Goal: Task Accomplishment & Management: Manage account settings

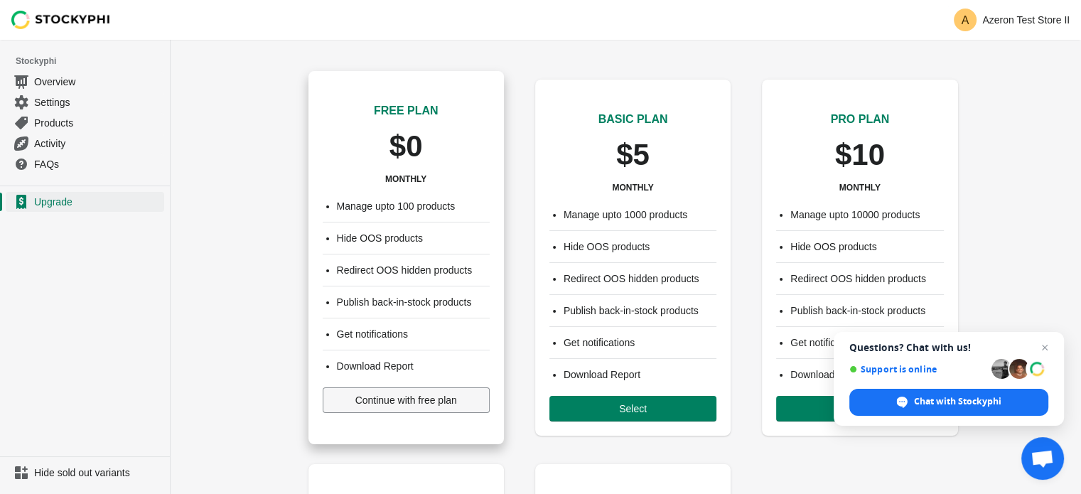
click at [436, 405] on span "Continue with free plan" at bounding box center [406, 400] width 102 height 11
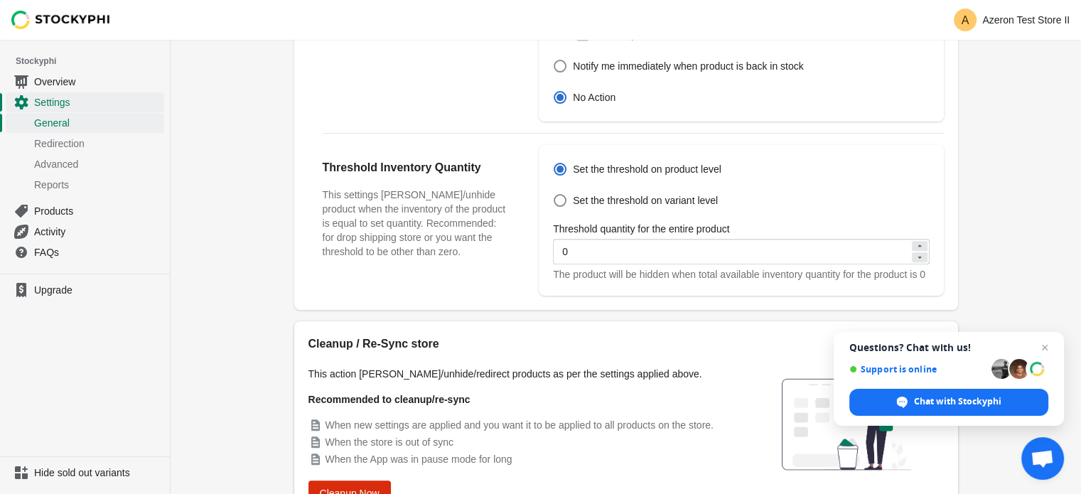
scroll to position [543, 0]
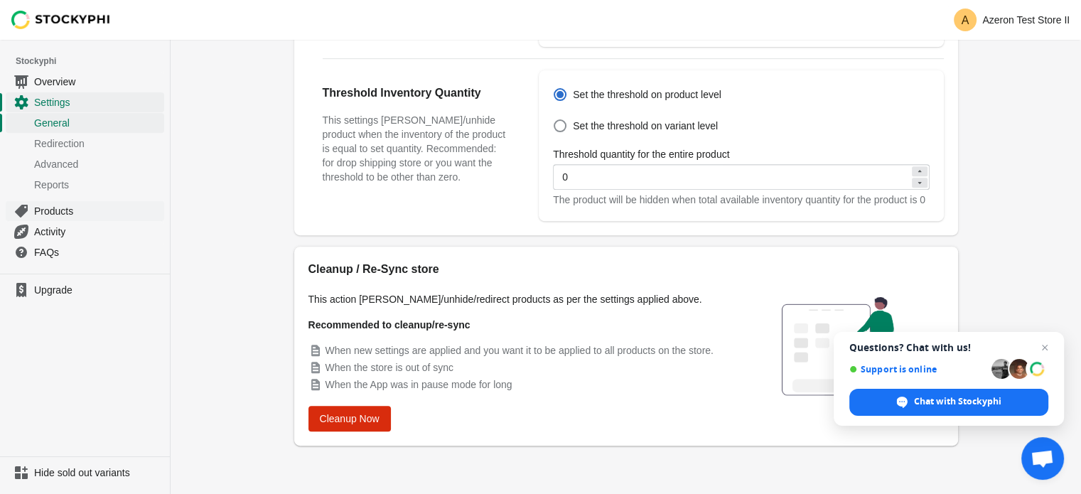
click at [129, 213] on span "Products" at bounding box center [97, 211] width 127 height 14
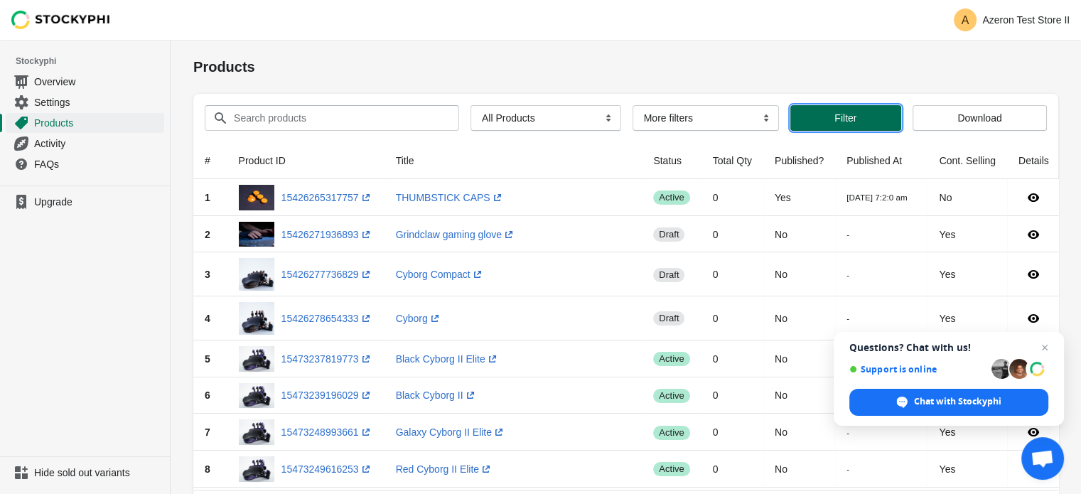
click at [857, 124] on button "Filter" at bounding box center [846, 118] width 111 height 26
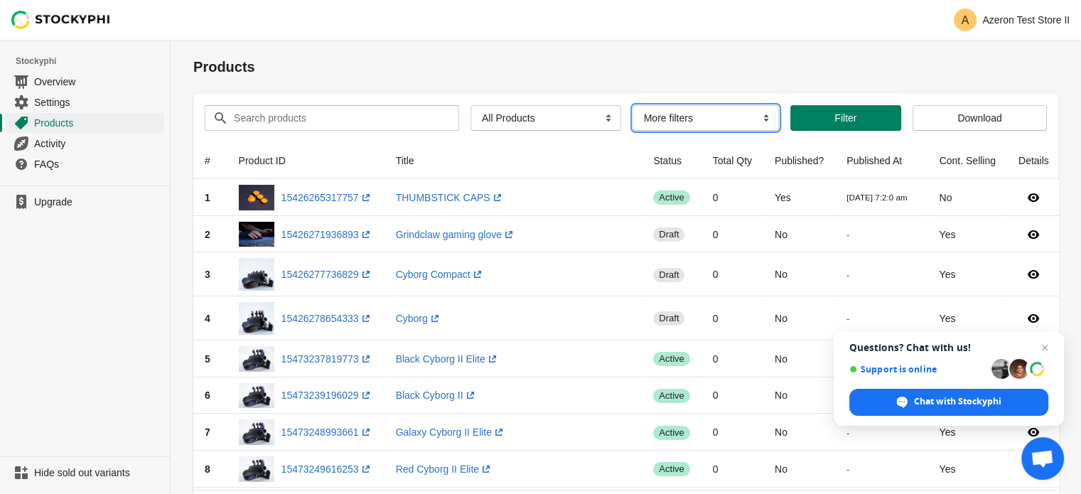
click at [704, 116] on select "More filters Delayed product hide" at bounding box center [706, 118] width 146 height 26
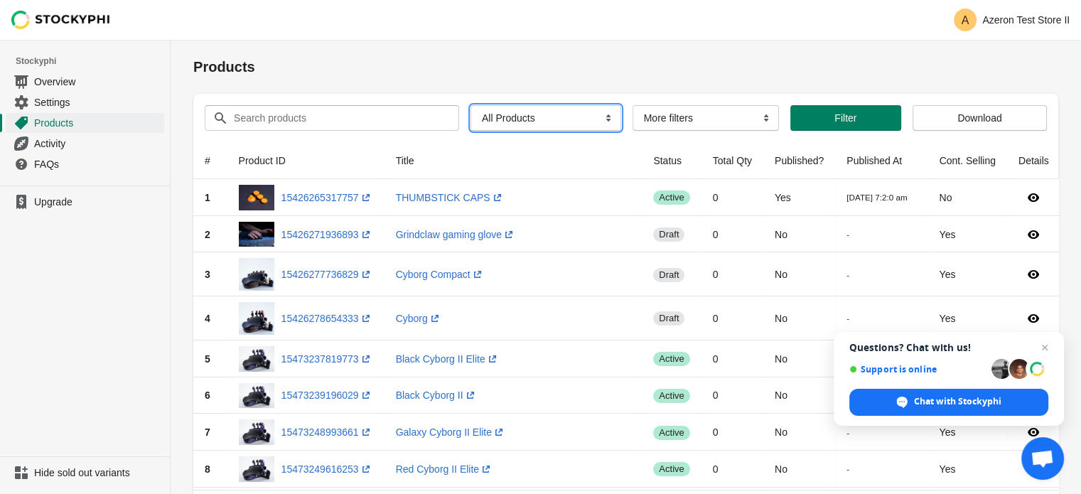
click at [600, 119] on select "All Products InStock InStock Published InStock Un-Published OOS OOS Published O…" at bounding box center [546, 118] width 151 height 26
select select "instock_published"
click at [471, 105] on select "All Products InStock InStock Published InStock Un-Published OOS OOS Published O…" at bounding box center [546, 118] width 151 height 26
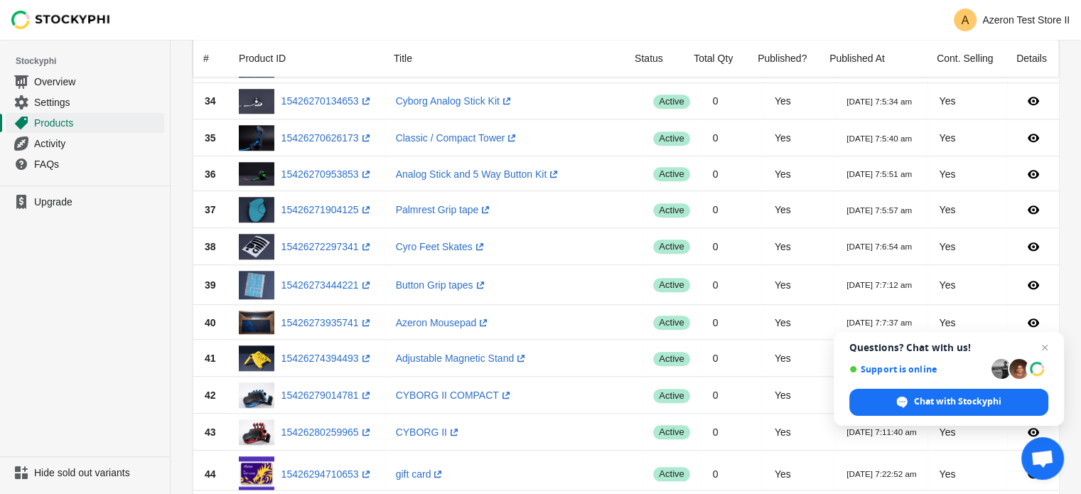
scroll to position [1688, 0]
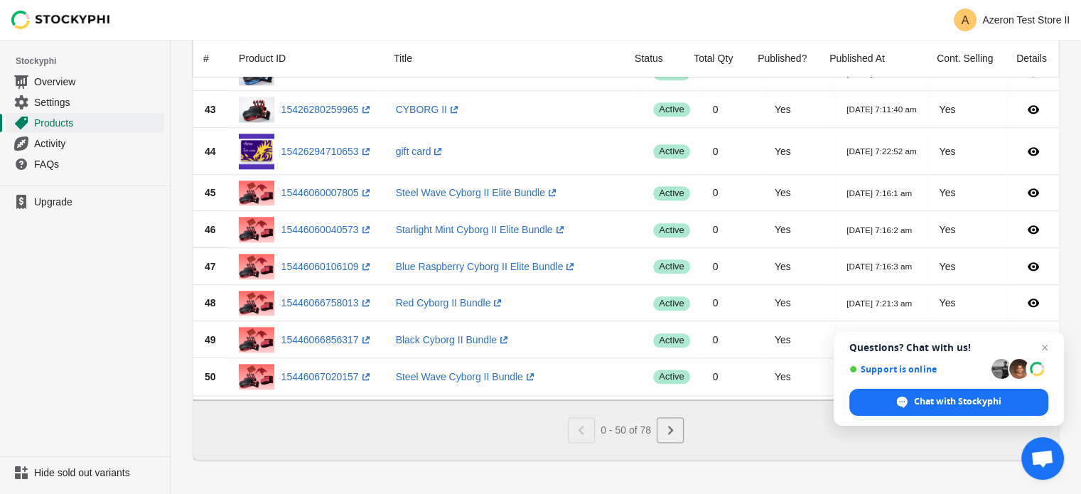
click at [715, 60] on div "Total Qty" at bounding box center [714, 58] width 64 height 37
click at [666, 437] on icon "Next" at bounding box center [670, 430] width 14 height 14
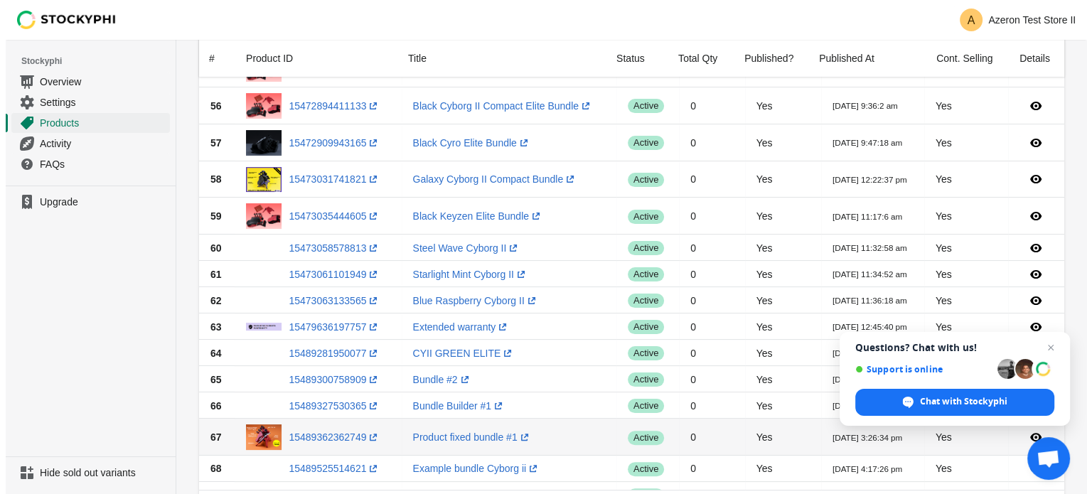
scroll to position [0, 0]
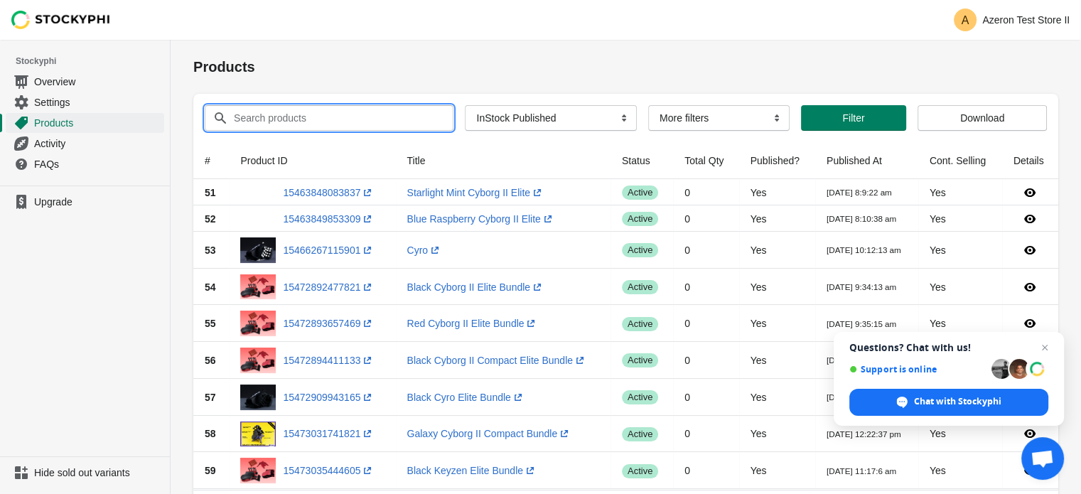
click at [314, 119] on input "Search products" at bounding box center [330, 118] width 195 height 26
type input "Bundles"
click at [193, 40] on button "Submit" at bounding box center [213, 47] width 41 height 15
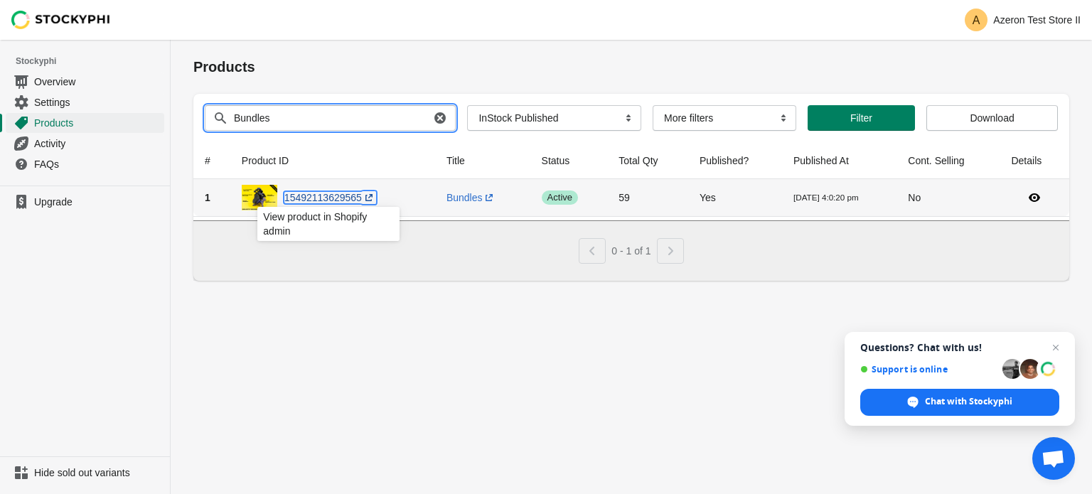
click at [350, 192] on link "15492113629565 (opens a new window)" at bounding box center [330, 197] width 92 height 11
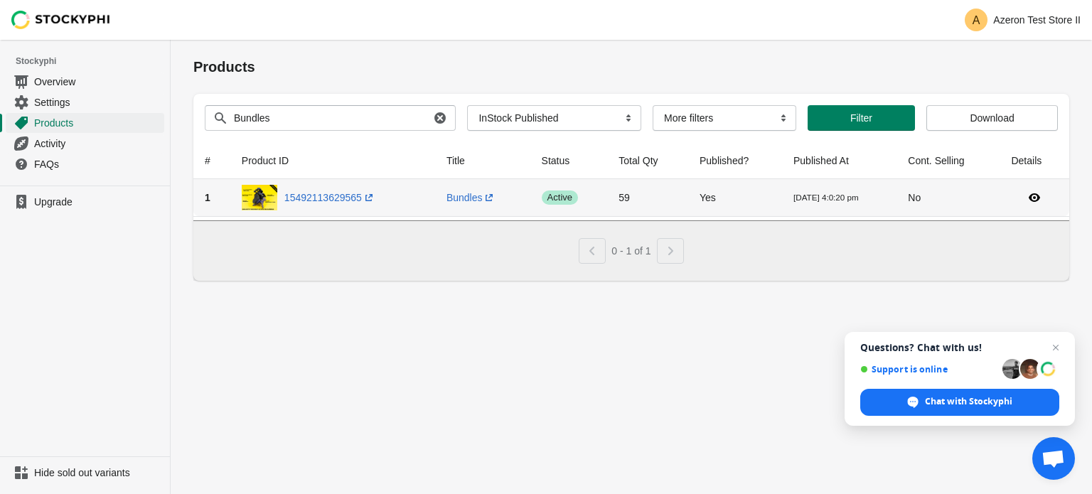
click at [944, 195] on td "No" at bounding box center [947, 197] width 103 height 37
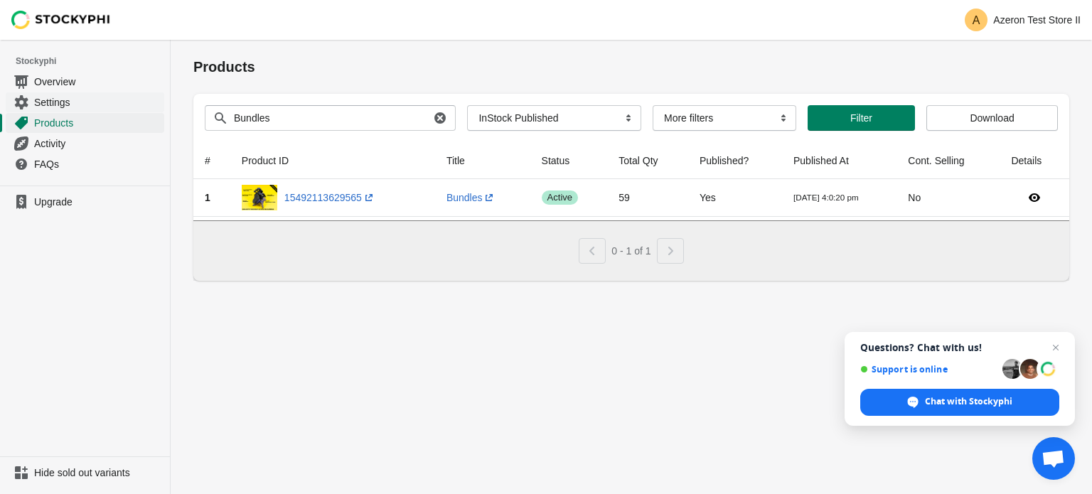
click at [91, 102] on span "Settings" at bounding box center [97, 102] width 127 height 14
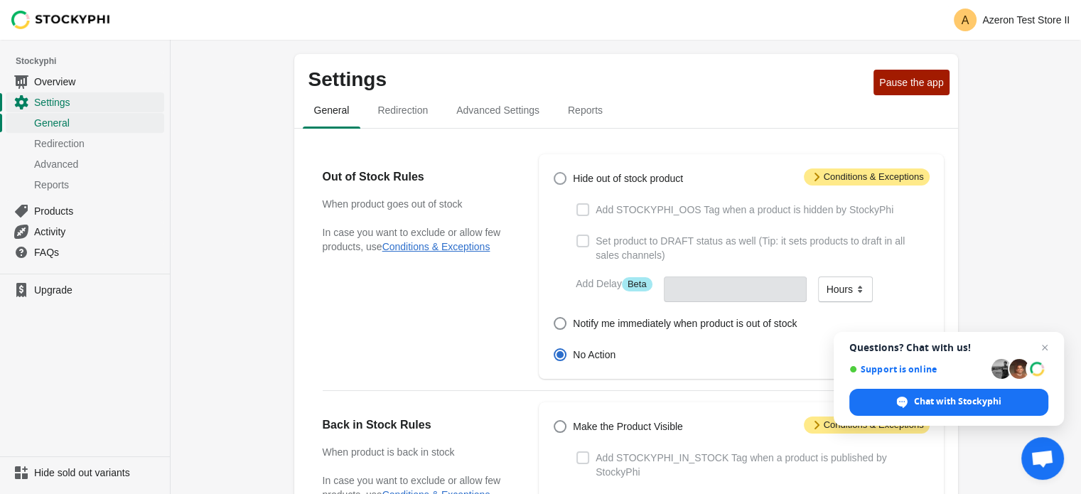
click at [606, 176] on span "Hide out of stock product" at bounding box center [628, 178] width 110 height 14
click at [555, 173] on input "Hide out of stock product" at bounding box center [554, 172] width 1 height 1
radio input "true"
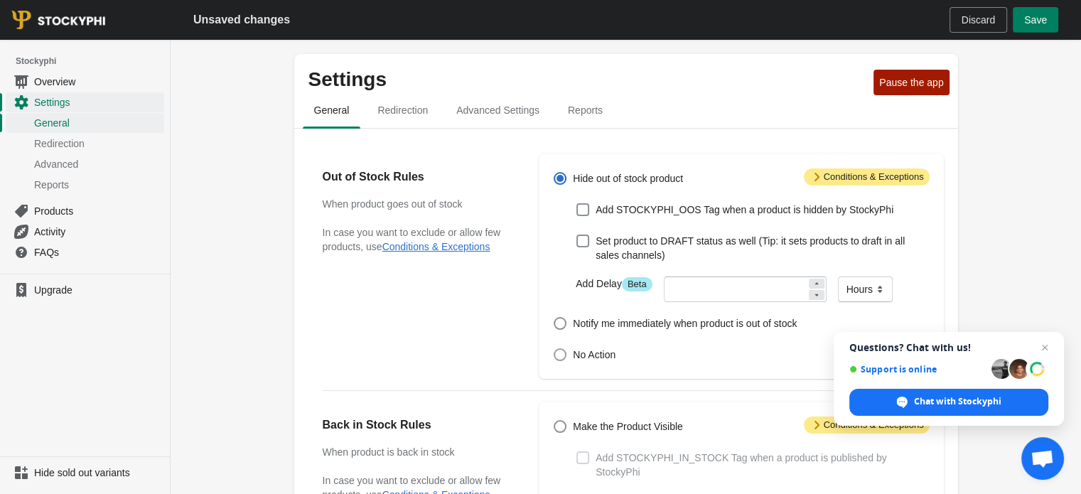
click at [594, 346] on label "No Action" at bounding box center [584, 355] width 63 height 20
click at [555, 348] on input "No Action" at bounding box center [554, 348] width 1 height 1
radio input "true"
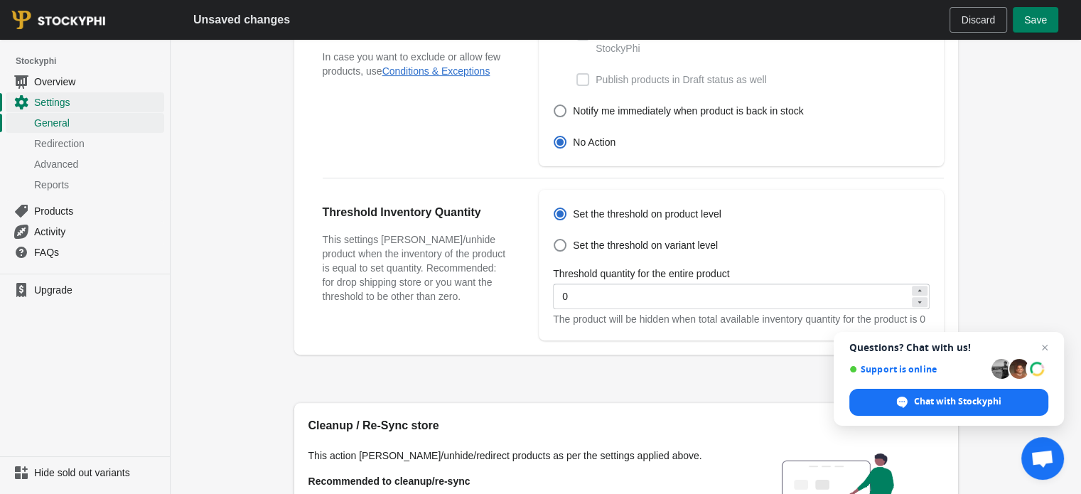
scroll to position [427, 0]
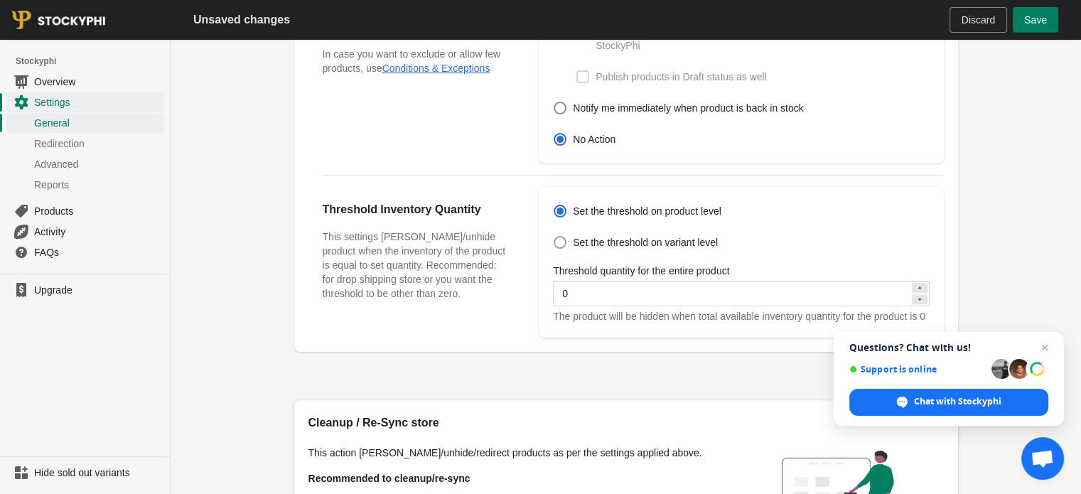
click at [665, 235] on span "Set the threshold on variant level" at bounding box center [645, 242] width 145 height 14
click at [555, 236] on input "Set the threshold on variant level" at bounding box center [554, 236] width 1 height 1
radio input "true"
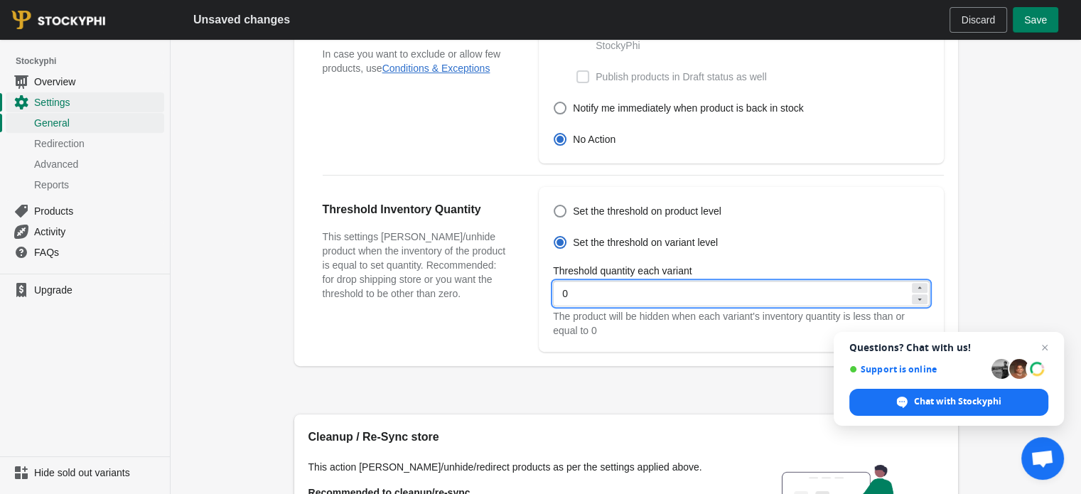
click at [679, 281] on input "0" at bounding box center [731, 294] width 356 height 26
click at [664, 331] on div "Set the threshold on product level Set the threshold on variant level Threshold…" at bounding box center [741, 269] width 405 height 165
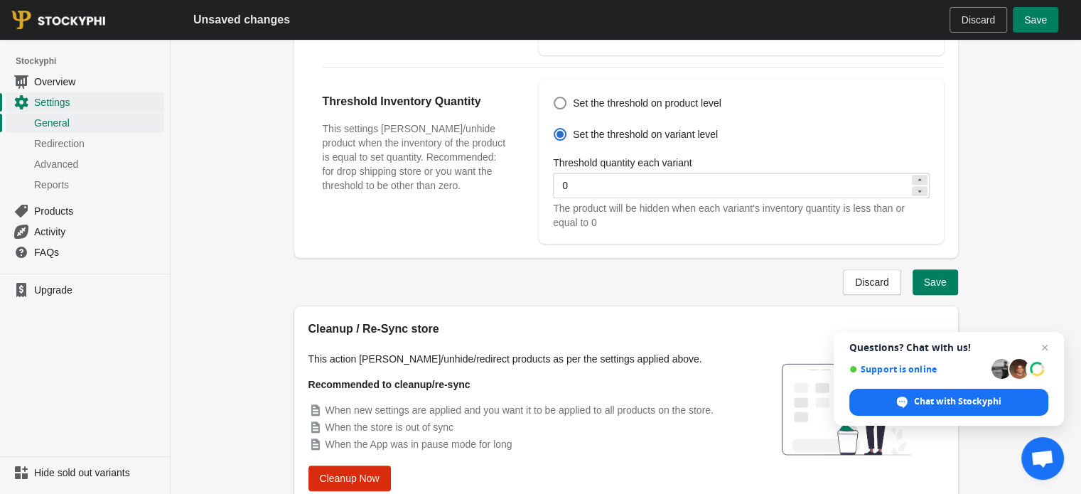
scroll to position [367, 0]
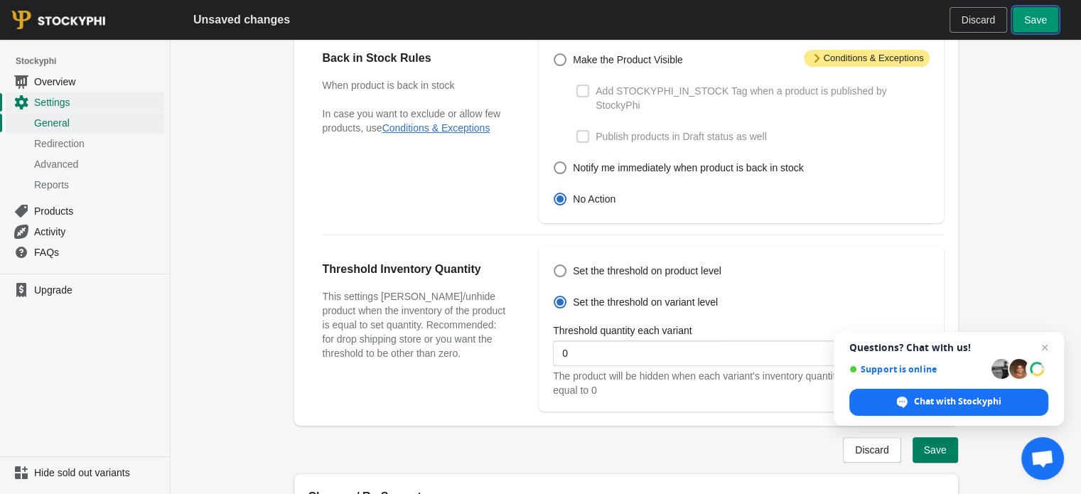
click at [1029, 19] on span "Save" at bounding box center [1035, 19] width 23 height 11
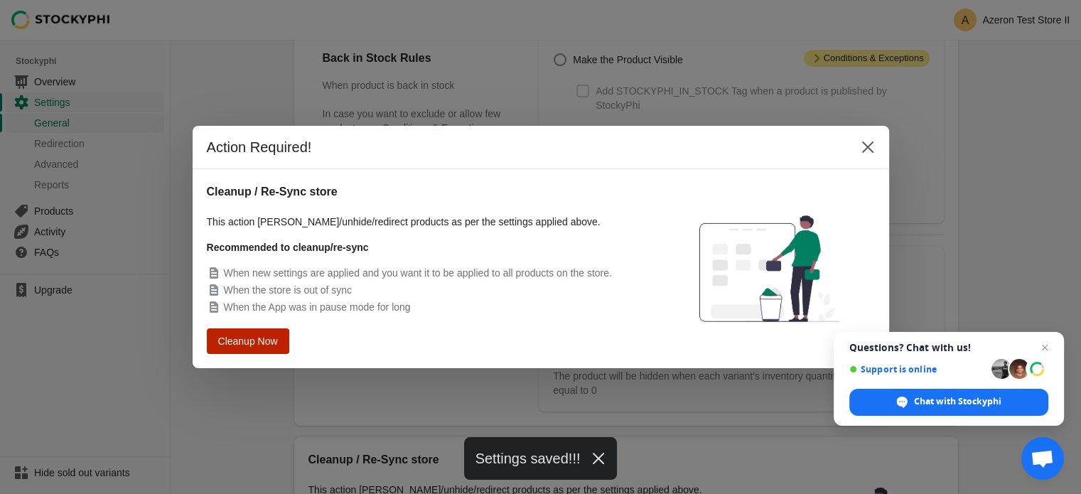
click at [259, 338] on span "Cleanup Now" at bounding box center [248, 341] width 54 height 10
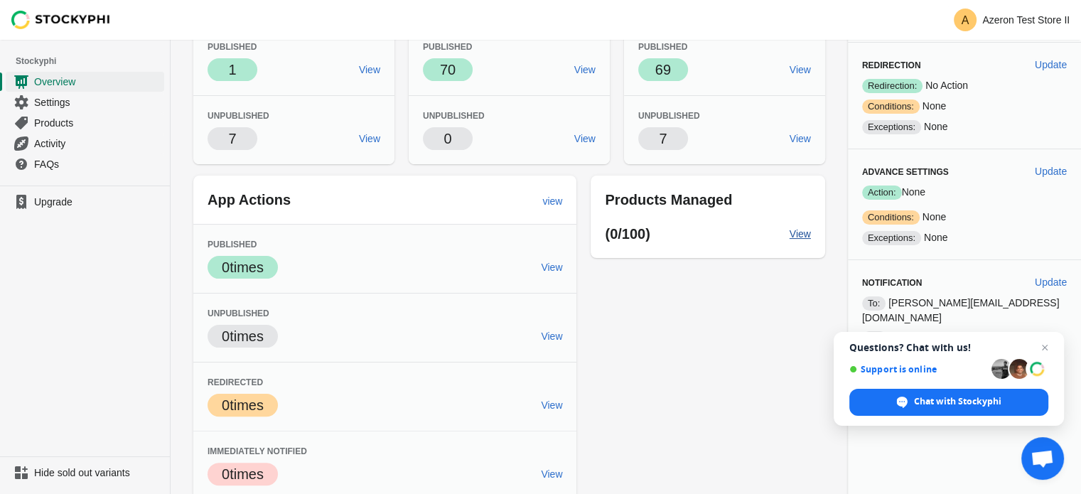
scroll to position [51, 0]
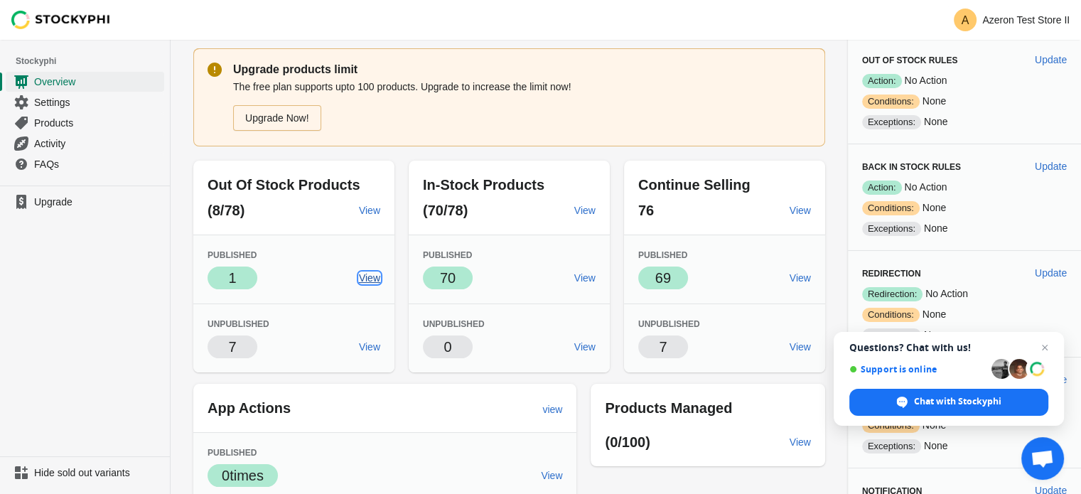
click at [380, 276] on span "View" at bounding box center [369, 277] width 21 height 11
click at [380, 349] on span "View" at bounding box center [369, 346] width 21 height 11
click at [386, 287] on link "View" at bounding box center [369, 278] width 33 height 26
click at [68, 101] on span "Settings" at bounding box center [97, 102] width 127 height 14
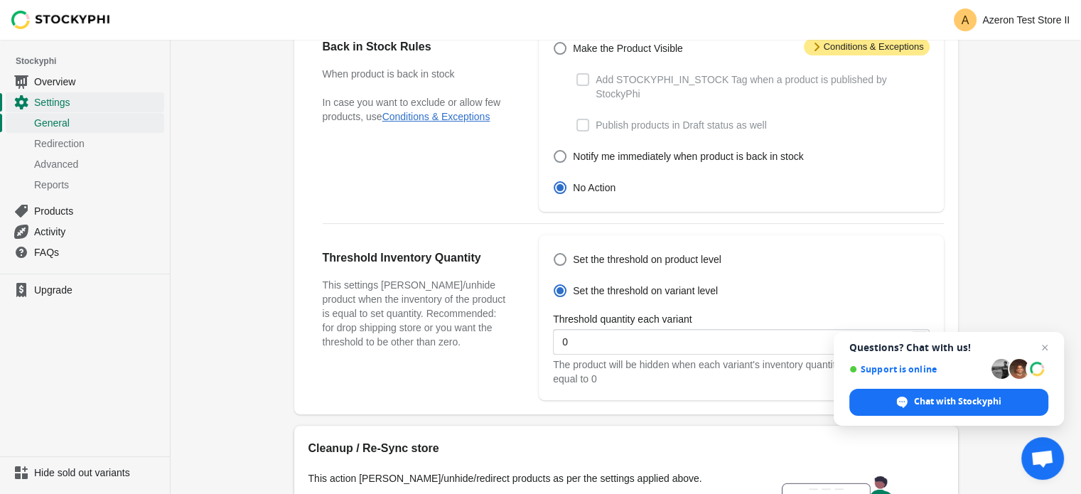
scroll to position [401, 0]
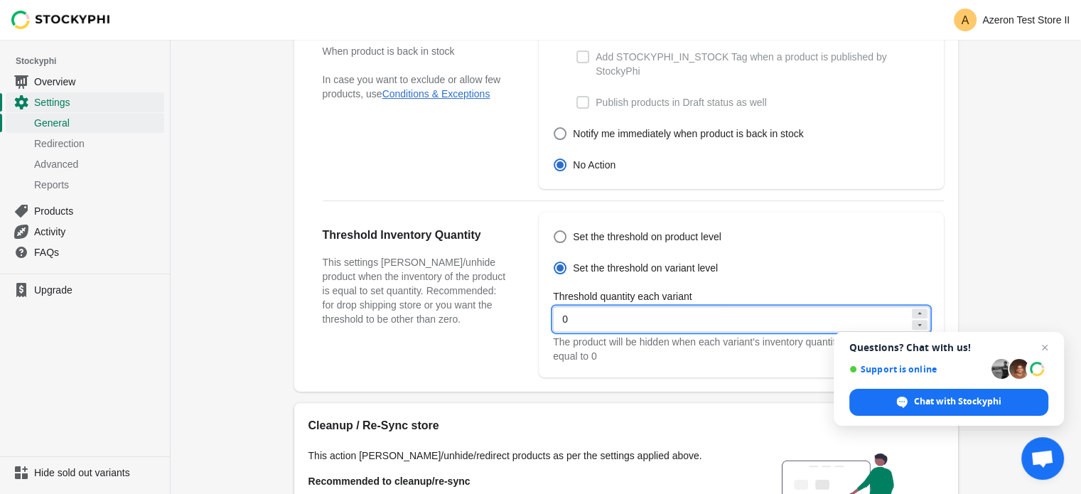
click at [678, 312] on input "0" at bounding box center [731, 319] width 356 height 26
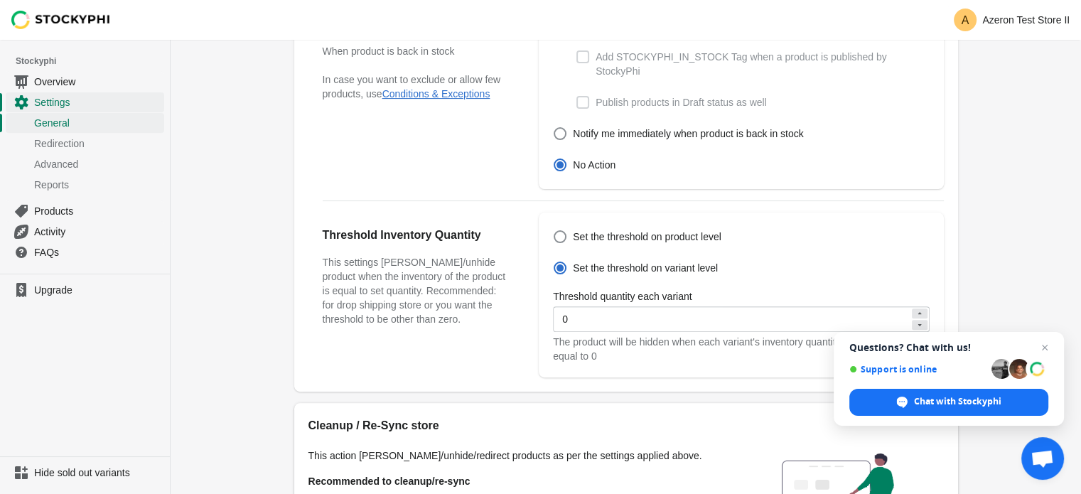
click at [483, 306] on h3 "This settings will hide/unhide product when the inventory of the product is equ…" at bounding box center [417, 290] width 188 height 71
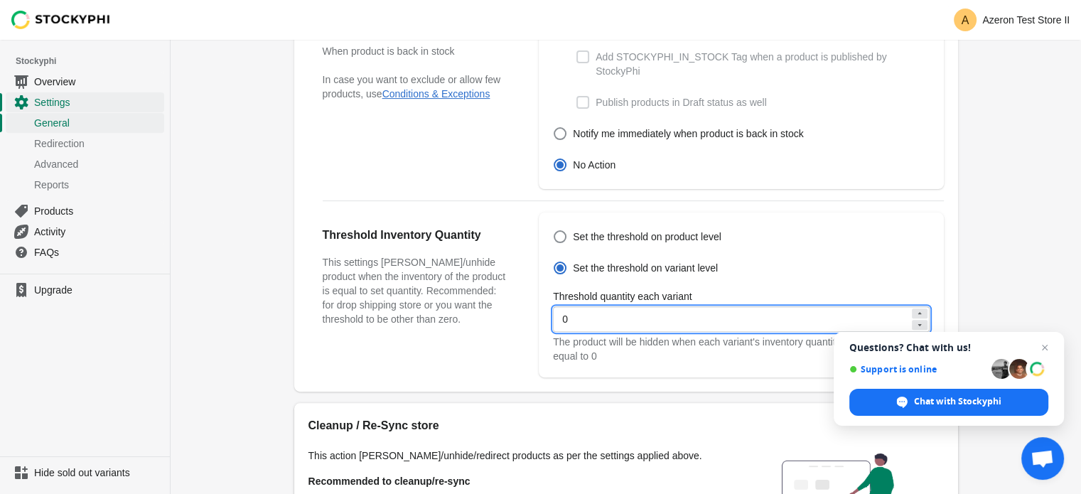
drag, startPoint x: 604, startPoint y: 302, endPoint x: 523, endPoint y: 306, distance: 80.4
click at [543, 304] on div "Set the threshold on product level Set the threshold on variant level Threshold…" at bounding box center [734, 295] width 390 height 136
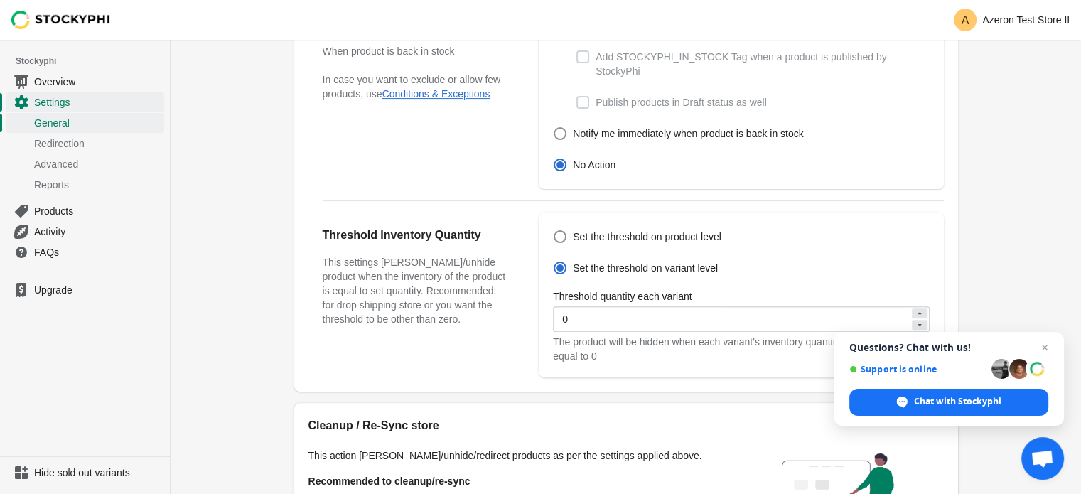
click at [471, 309] on h3 "This settings will hide/unhide product when the inventory of the product is equ…" at bounding box center [417, 290] width 188 height 71
click at [98, 146] on span "Redirection" at bounding box center [97, 143] width 127 height 14
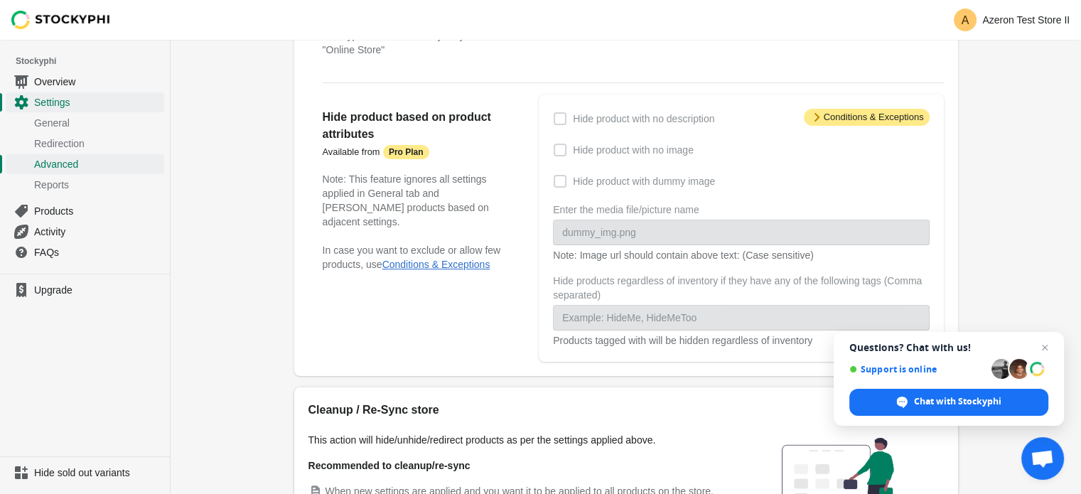
scroll to position [199, 0]
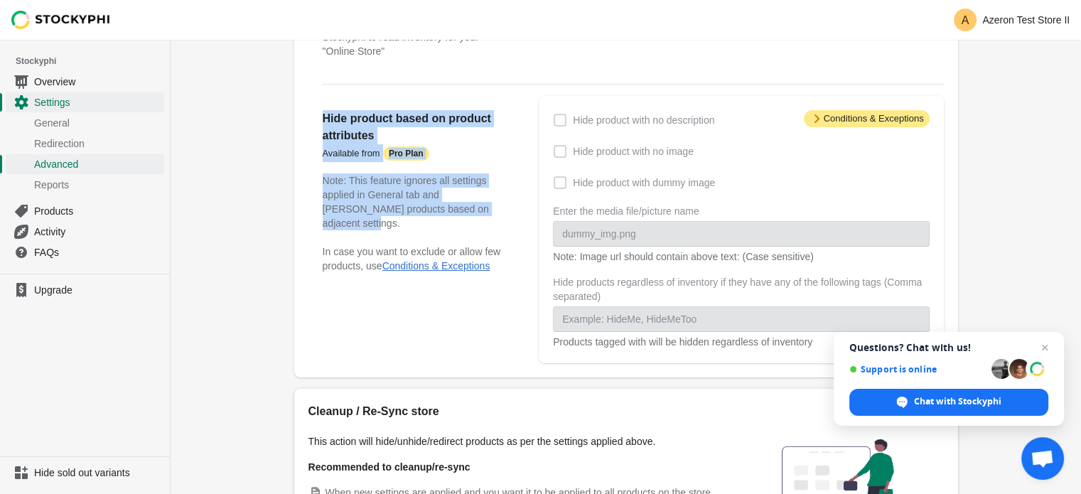
drag, startPoint x: 323, startPoint y: 119, endPoint x: 490, endPoint y: 213, distance: 191.0
click at [490, 213] on div "Hide product based on product attributes Available from Attention Pro Plan Note…" at bounding box center [417, 191] width 188 height 163
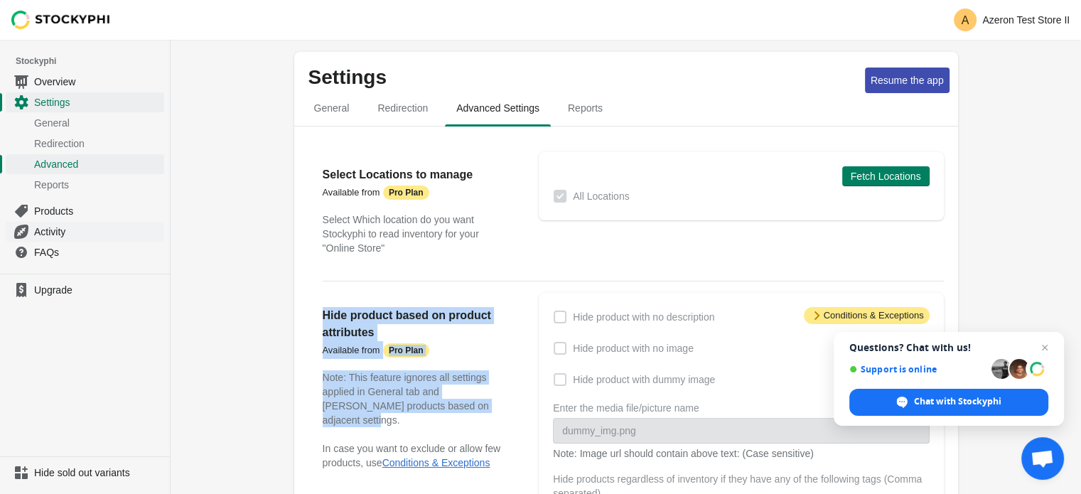
scroll to position [0, 0]
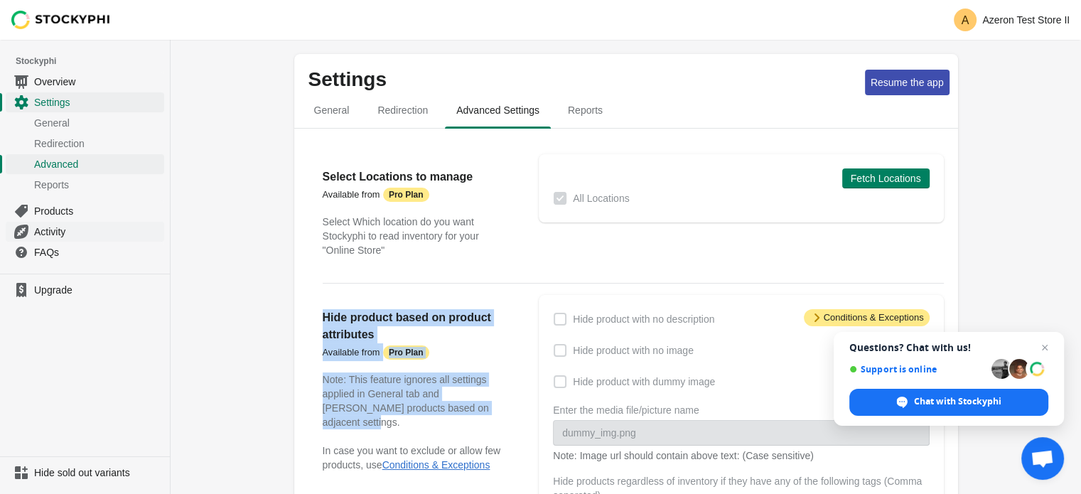
click at [124, 225] on span "Activity" at bounding box center [97, 232] width 127 height 14
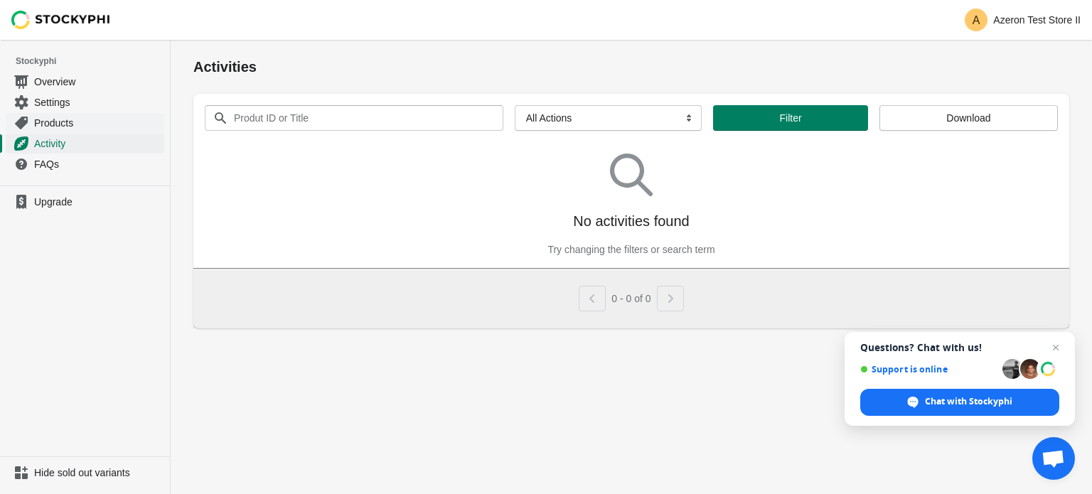
click at [107, 127] on span "Products" at bounding box center [97, 123] width 127 height 14
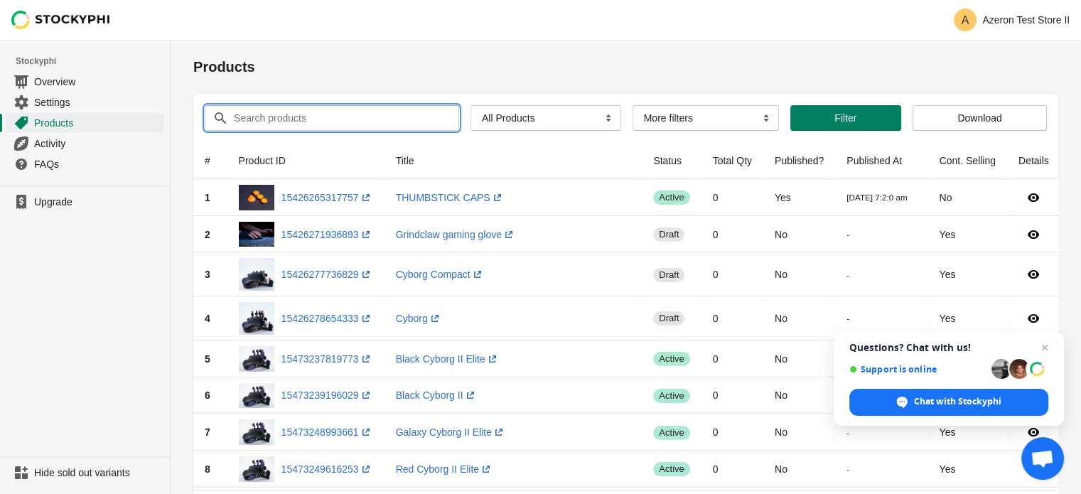
click at [284, 117] on input "Search products" at bounding box center [333, 118] width 200 height 26
type input "Bundles"
click at [193, 40] on button "Submit" at bounding box center [213, 47] width 41 height 15
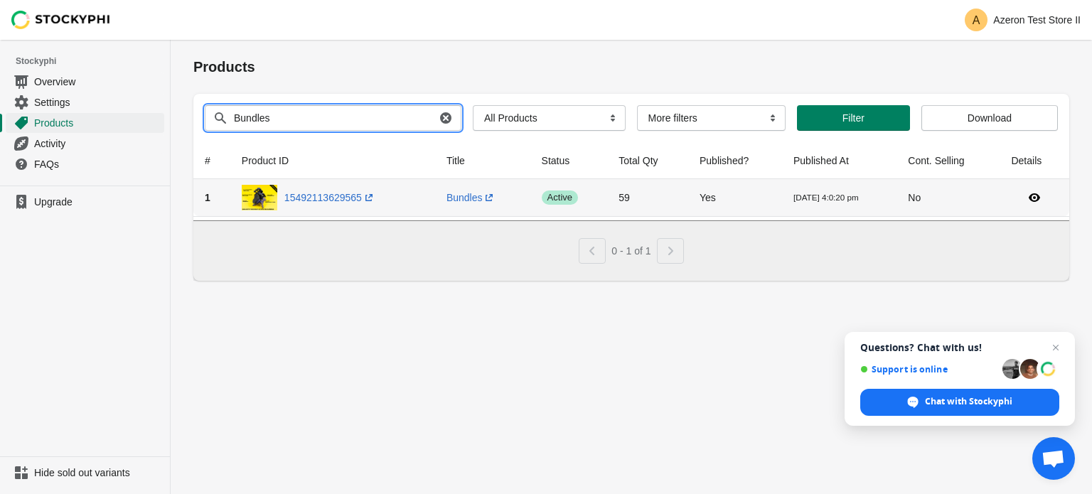
click at [543, 197] on span "Success active" at bounding box center [560, 198] width 36 height 14
click at [764, 190] on td "Yes" at bounding box center [735, 197] width 94 height 37
click at [764, 191] on td "Yes" at bounding box center [735, 197] width 94 height 37
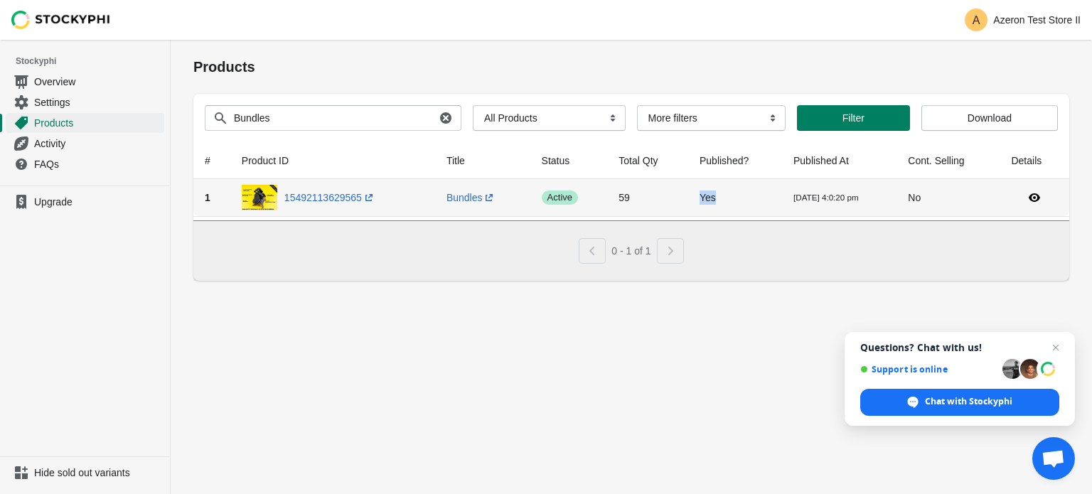
drag, startPoint x: 764, startPoint y: 191, endPoint x: 756, endPoint y: 193, distance: 8.3
click at [760, 193] on td "Yes" at bounding box center [735, 197] width 94 height 37
click at [623, 196] on td "59" at bounding box center [647, 197] width 81 height 37
click at [620, 196] on td "59" at bounding box center [647, 197] width 81 height 37
click at [617, 196] on td "59" at bounding box center [647, 197] width 81 height 37
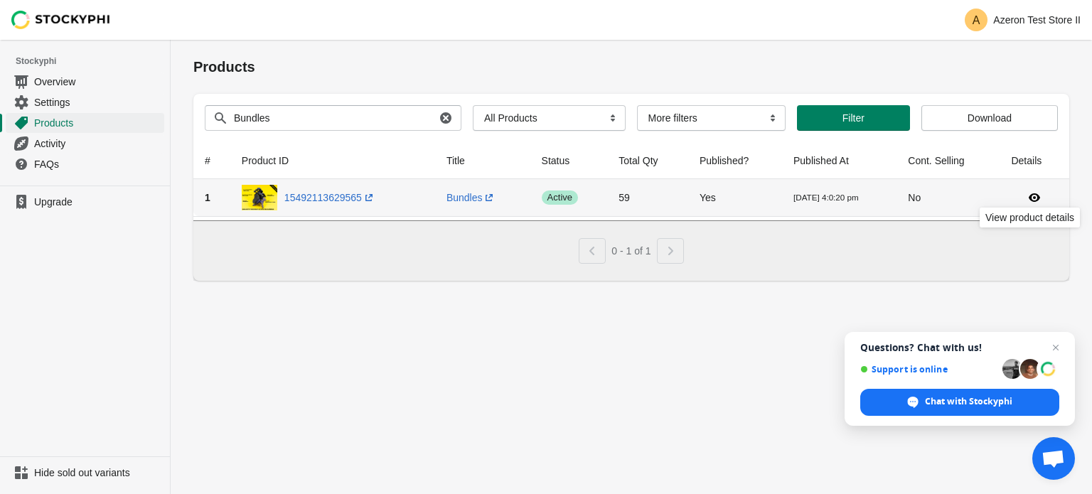
click at [1025, 196] on span at bounding box center [1034, 198] width 47 height 14
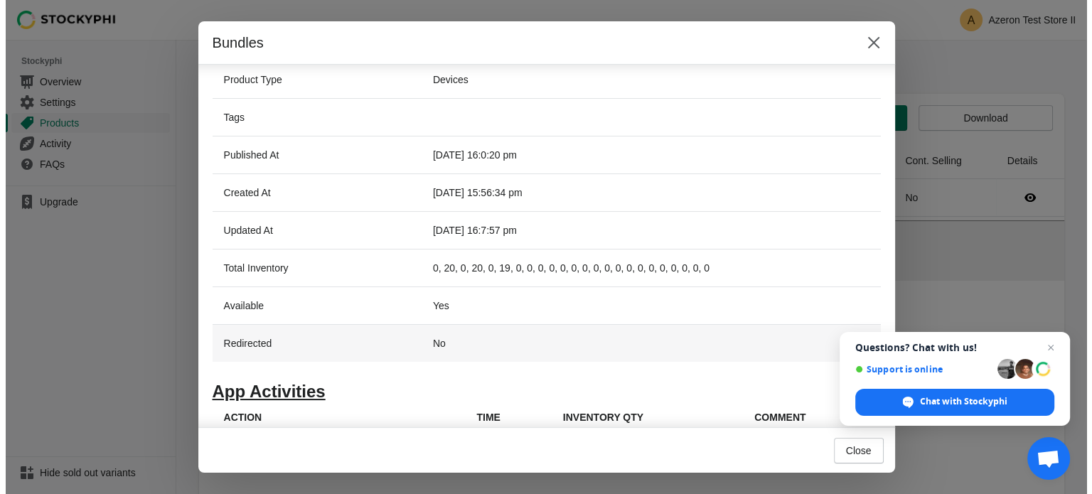
scroll to position [304, 0]
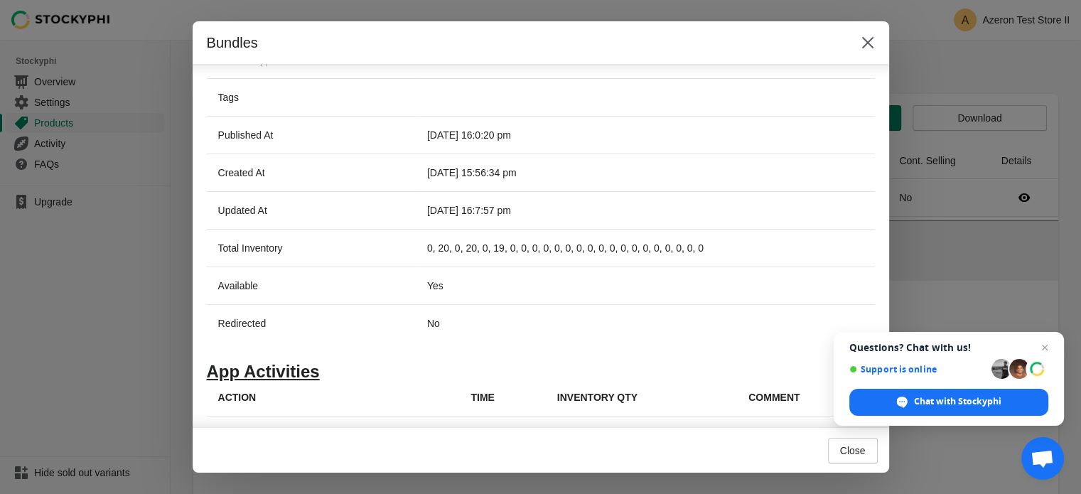
drag, startPoint x: 518, startPoint y: 386, endPoint x: 496, endPoint y: 395, distance: 23.6
click at [515, 389] on th "Time" at bounding box center [502, 398] width 86 height 38
click at [429, 395] on th "Action" at bounding box center [333, 398] width 253 height 38
click at [282, 366] on h1 "App Activities" at bounding box center [541, 372] width 668 height 14
click at [255, 386] on th "Action" at bounding box center [333, 398] width 253 height 38
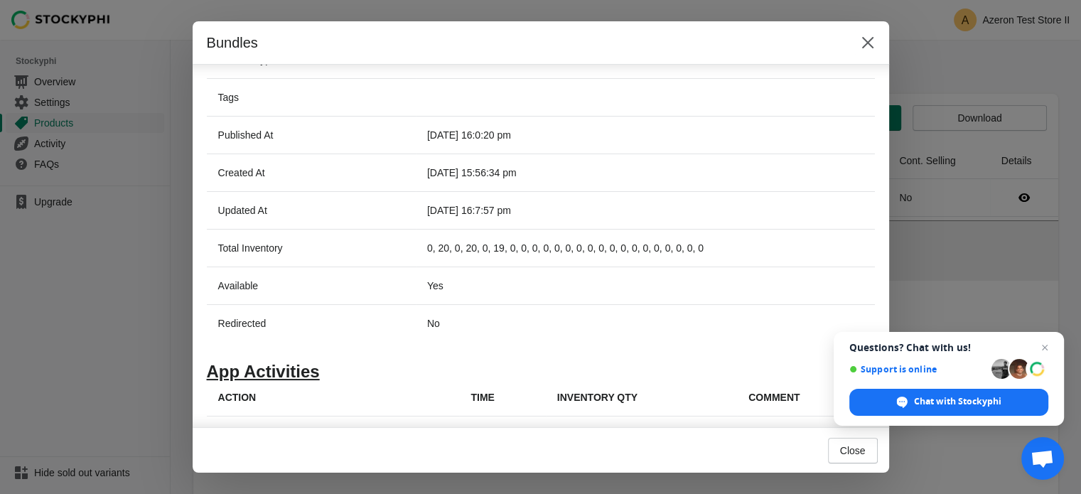
click at [255, 386] on th "Action" at bounding box center [333, 398] width 253 height 38
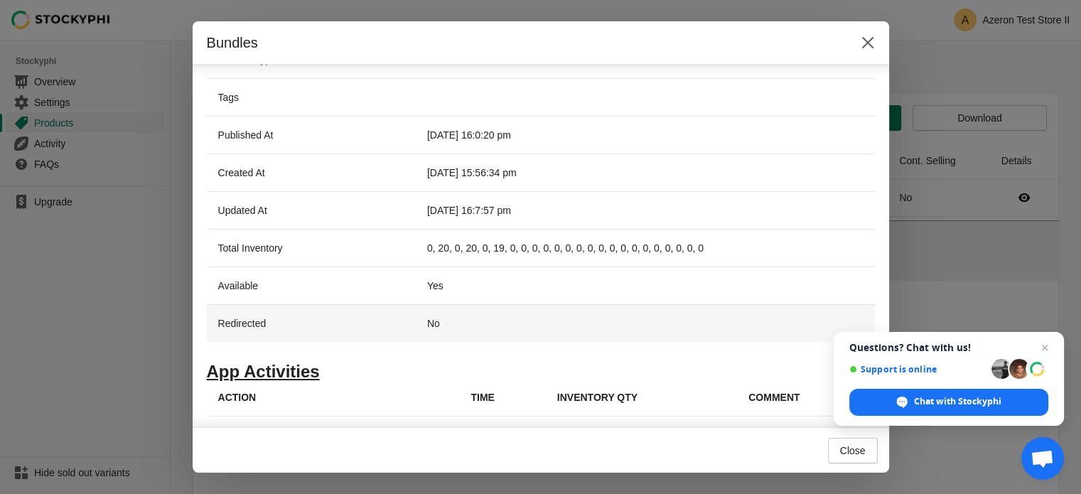
click at [449, 315] on td "No" at bounding box center [645, 323] width 459 height 38
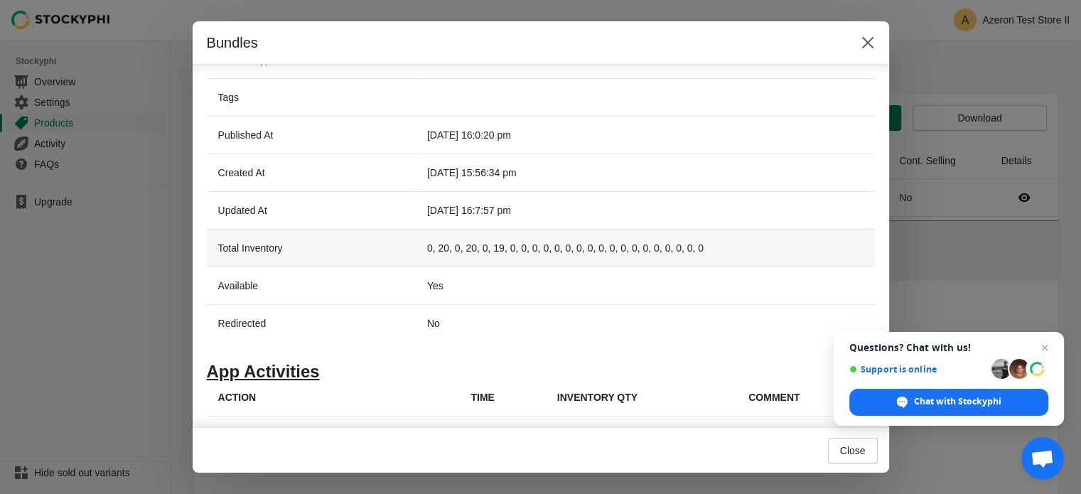
click at [604, 247] on td "0, 20, 0, 20, 0, 19, 0, 0, 0, 0, 0, 0, 0, 0, 0, 0, 0, 0, 0, 0, 0, 0, 0, 0" at bounding box center [645, 248] width 459 height 38
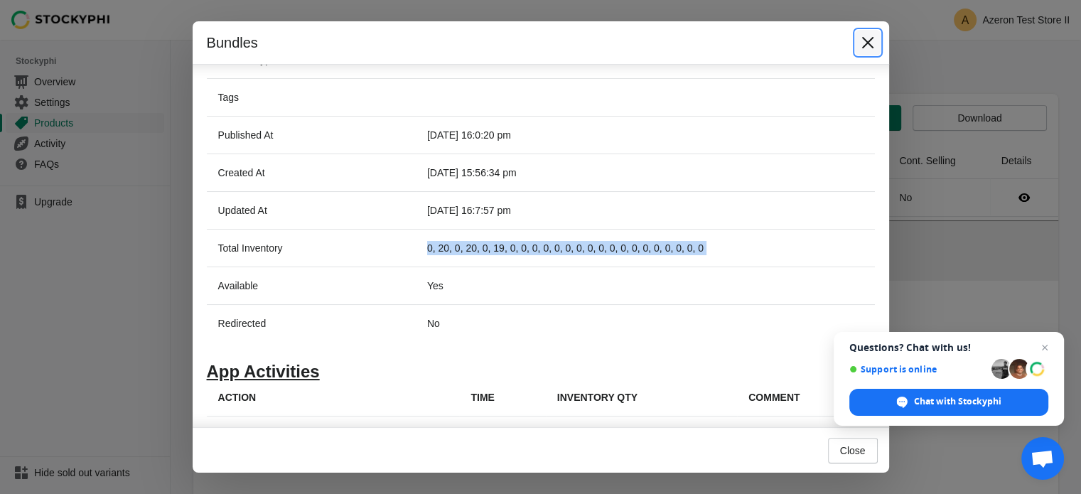
click at [866, 32] on button "Close" at bounding box center [868, 43] width 26 height 26
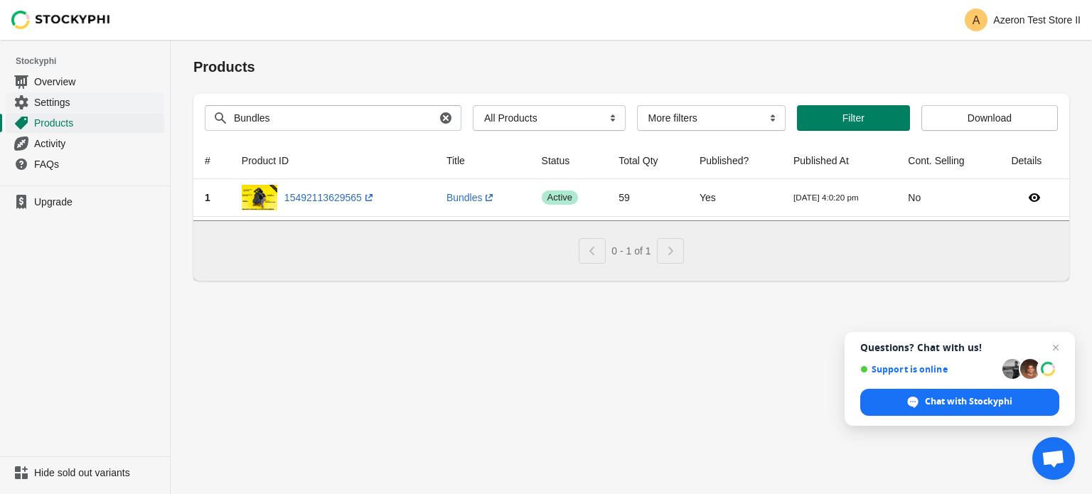
click at [91, 101] on span "Settings" at bounding box center [97, 102] width 127 height 14
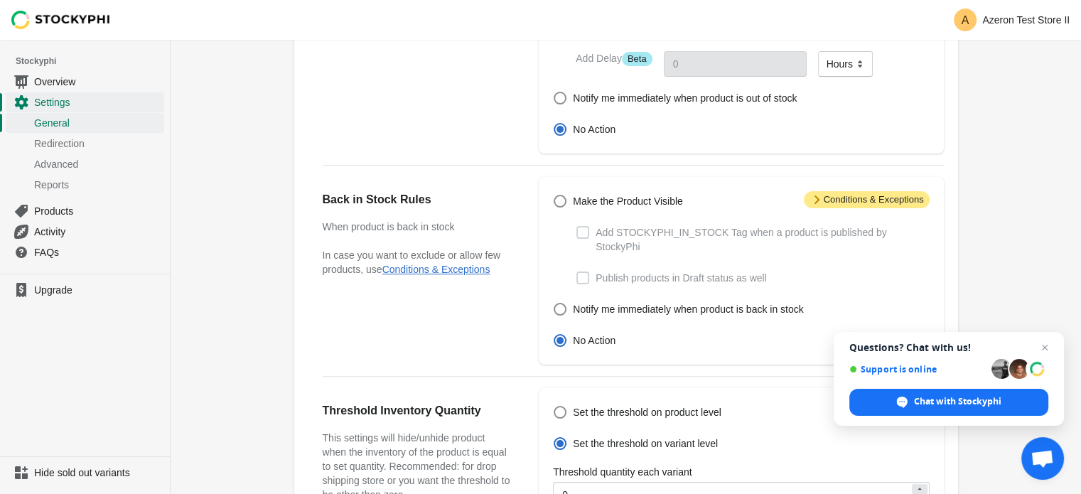
scroll to position [71, 0]
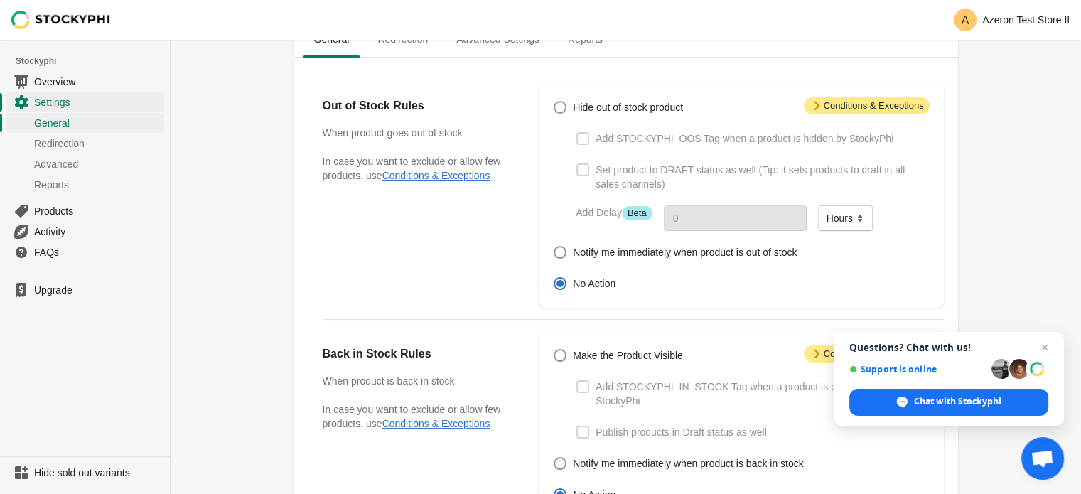
click at [591, 102] on span "Hide out of stock product" at bounding box center [628, 107] width 110 height 14
click at [555, 102] on input "Hide out of stock product" at bounding box center [554, 101] width 1 height 1
radio input "true"
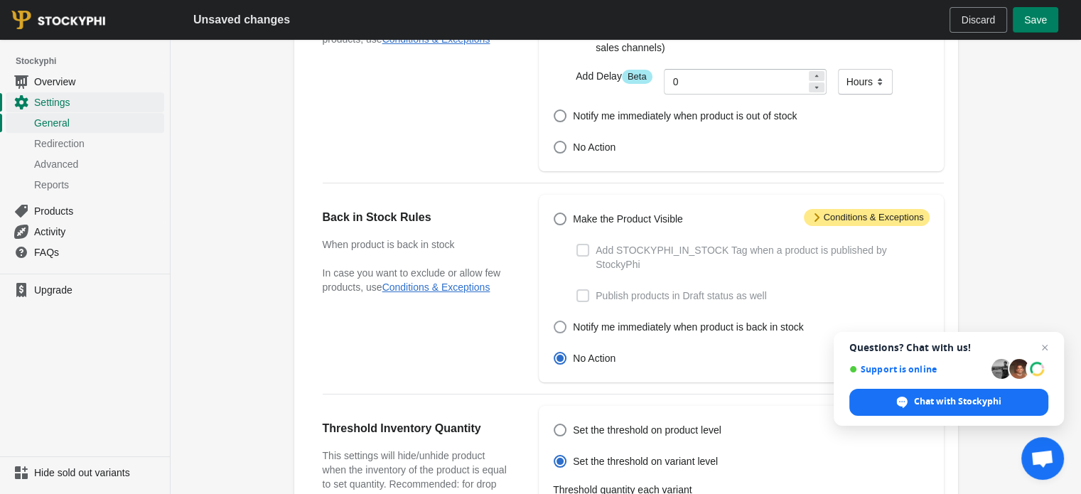
scroll to position [213, 0]
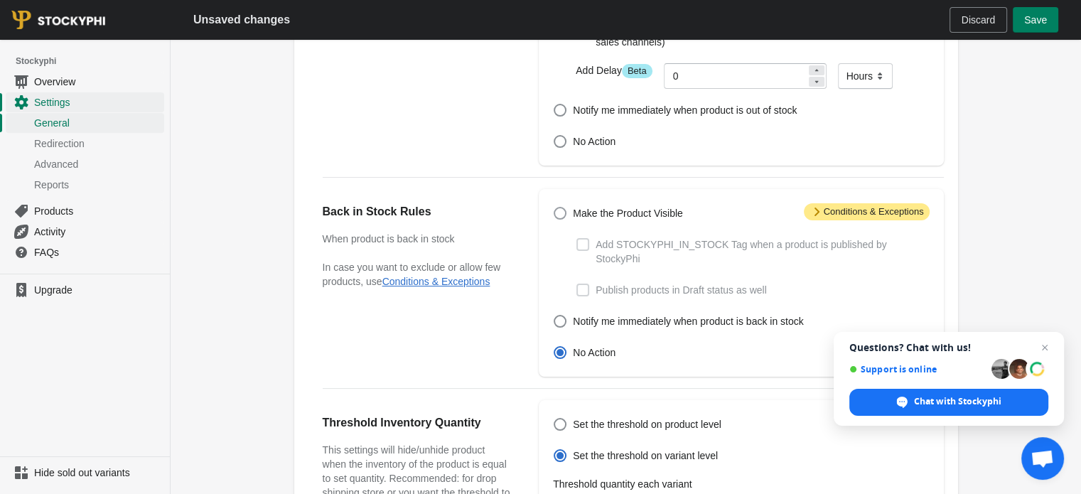
click at [621, 209] on span "Make the Product Visible" at bounding box center [628, 213] width 110 height 14
click at [555, 208] on input "Make the Product Visible" at bounding box center [554, 207] width 1 height 1
radio input "true"
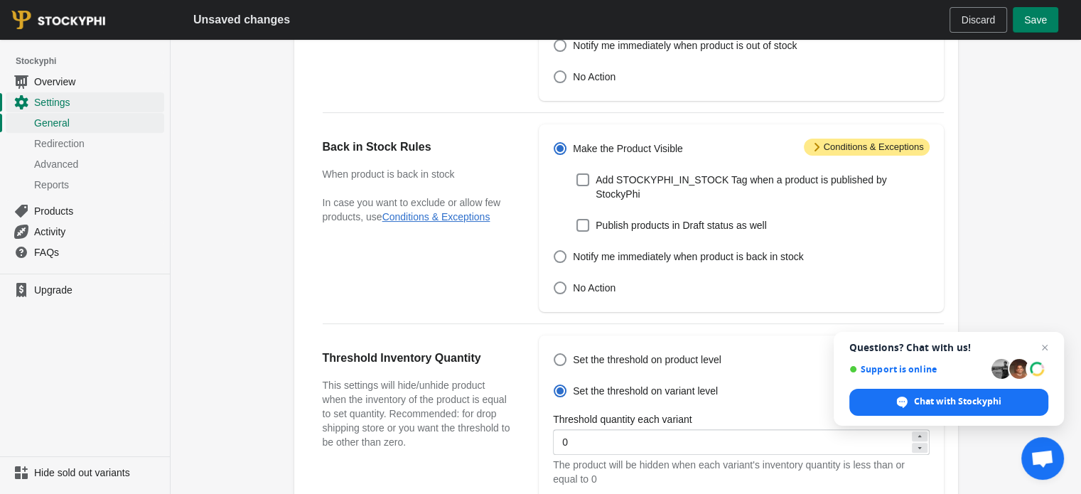
scroll to position [355, 0]
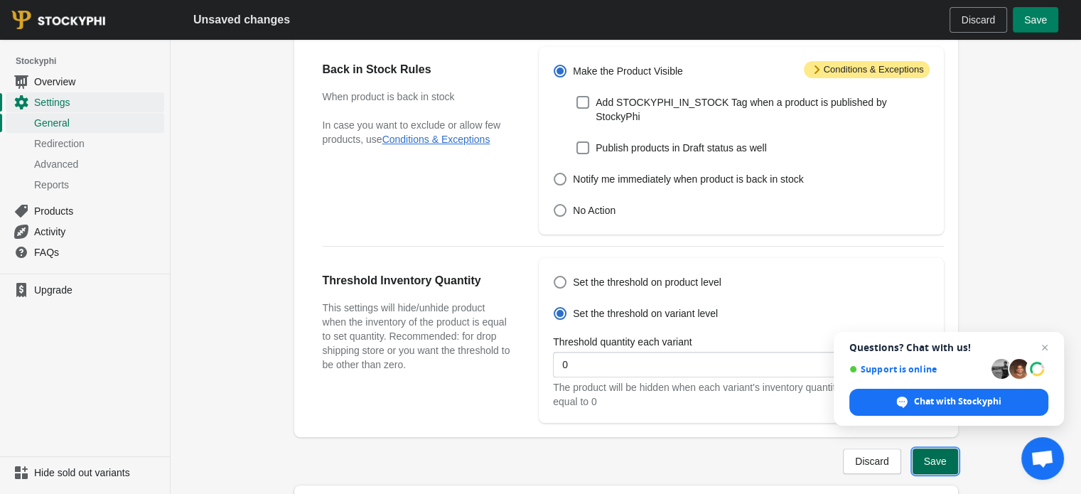
click at [947, 449] on button "Save" at bounding box center [935, 462] width 45 height 26
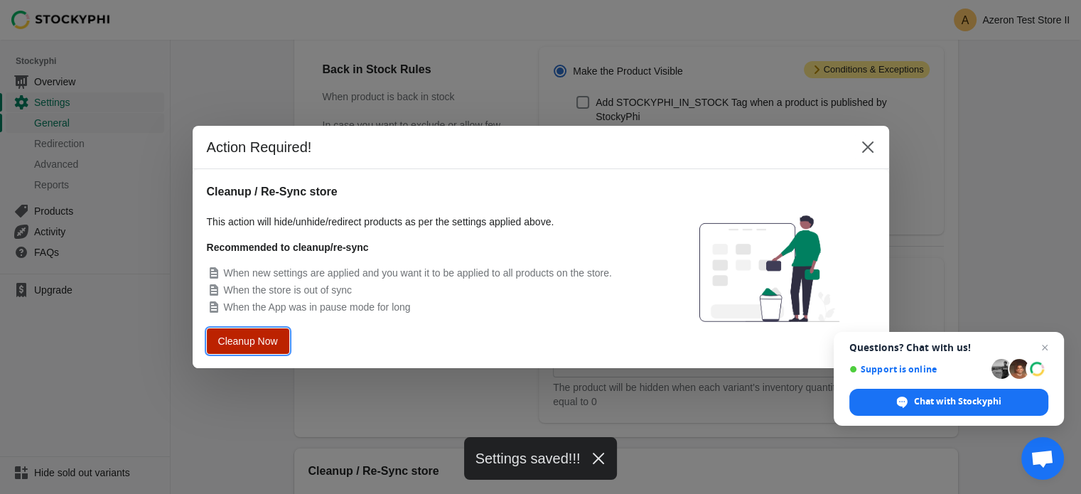
click at [237, 336] on span "Cleanup Now" at bounding box center [248, 341] width 54 height 10
